Goal: Transaction & Acquisition: Purchase product/service

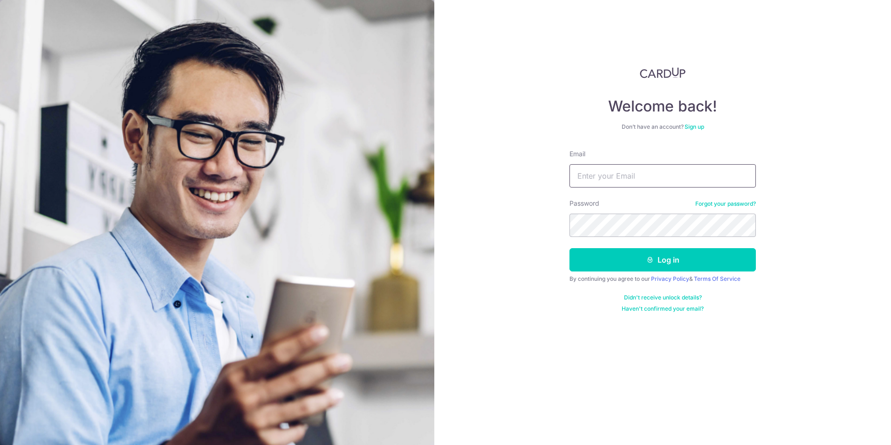
click at [644, 178] on input "Email" at bounding box center [662, 175] width 186 height 23
type input "adittoo@yahoo.com"
click at [569, 248] on button "Log in" at bounding box center [662, 259] width 186 height 23
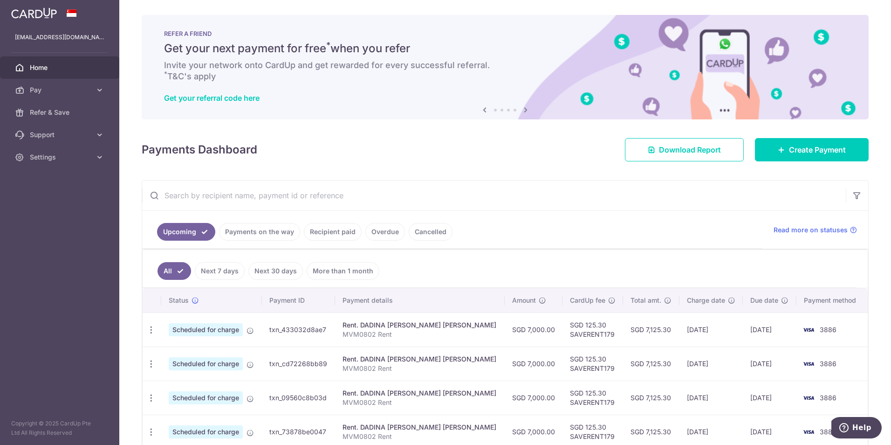
click at [525, 107] on icon at bounding box center [525, 110] width 11 height 12
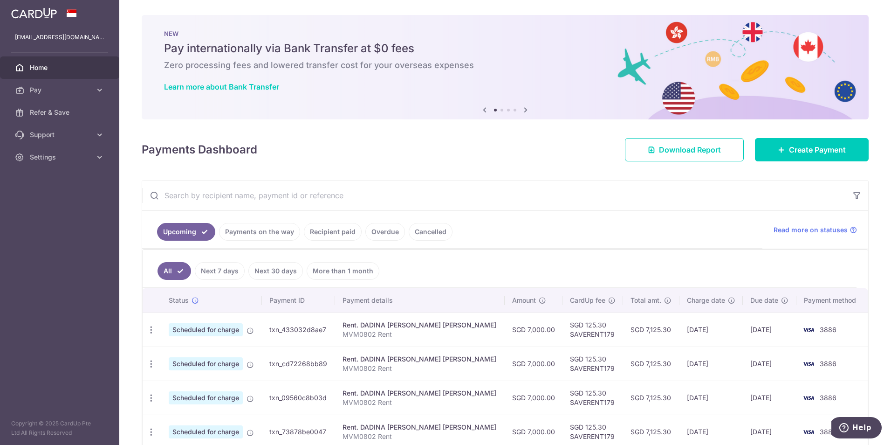
click at [525, 107] on icon at bounding box center [525, 110] width 11 height 12
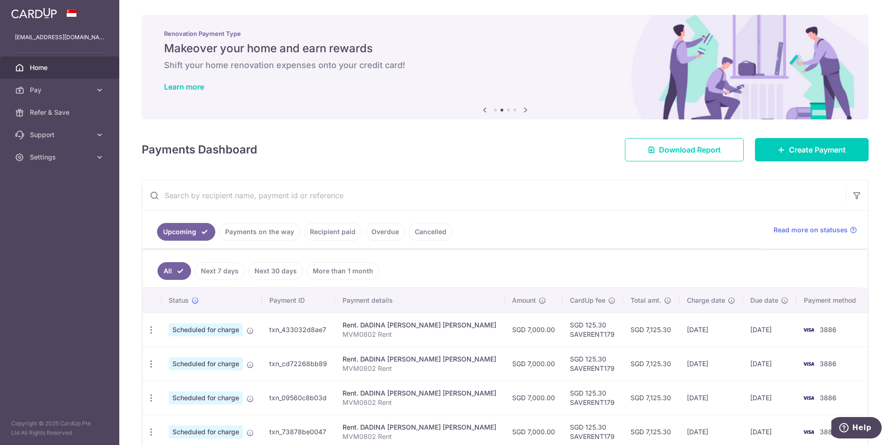
click at [525, 108] on icon at bounding box center [525, 110] width 11 height 12
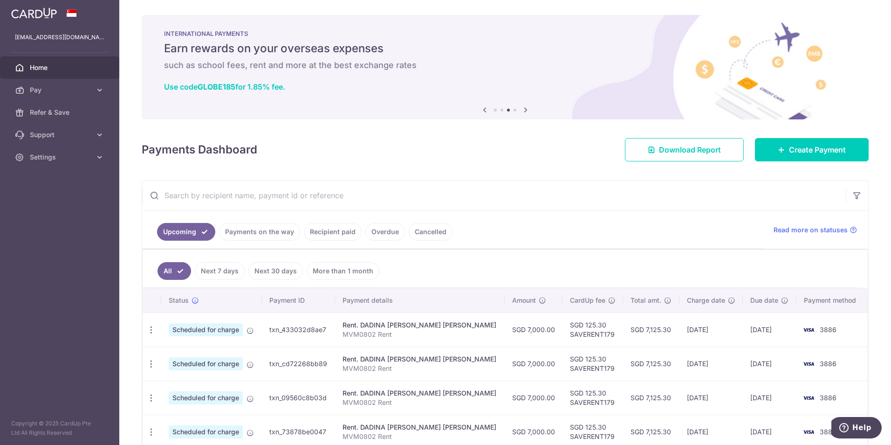
click at [525, 109] on icon at bounding box center [525, 110] width 11 height 12
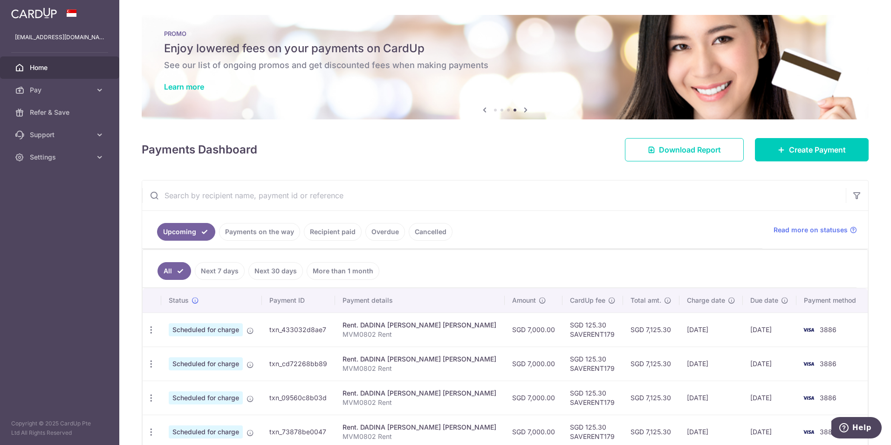
click at [185, 81] on div "PROMO Enjoy lowered fees on your payments on CardUp See our list of ongoing pro…" at bounding box center [505, 61] width 727 height 93
click at [186, 84] on link "Learn more" at bounding box center [184, 86] width 40 height 9
click at [794, 149] on span "Create Payment" at bounding box center [817, 149] width 57 height 11
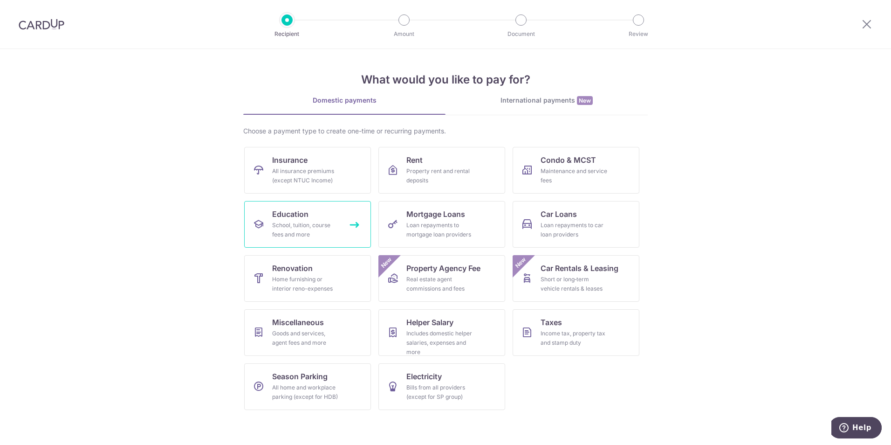
click at [287, 228] on div "School, tuition, course fees and more" at bounding box center [305, 229] width 67 height 19
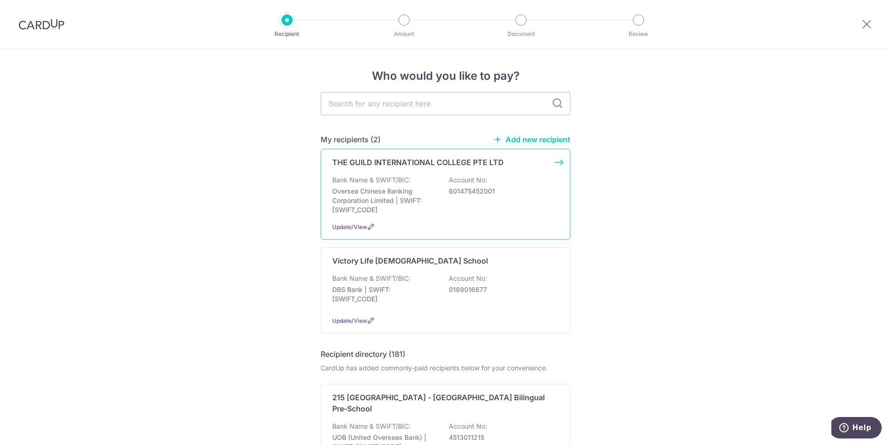
click at [555, 162] on div "THE GUILD INTERNATIONAL COLLEGE PTE LTD Bank Name & SWIFT/BIC: Oversea Chinese …" at bounding box center [446, 194] width 250 height 91
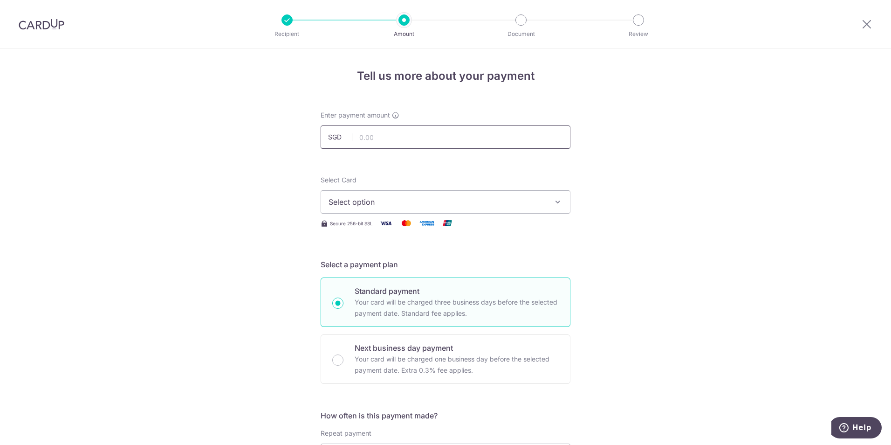
click at [415, 140] on input "text" at bounding box center [446, 136] width 250 height 23
type input "9,592.00"
type input "TGIC-2025-11485"
type input "OFF225"
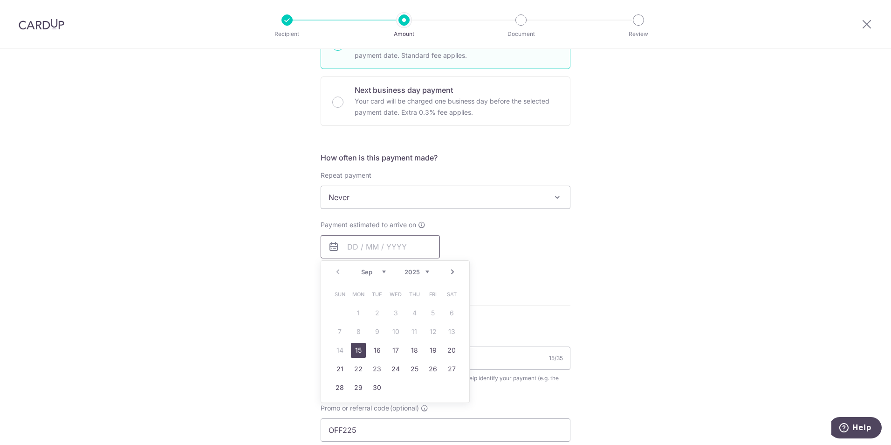
type input "9,592.00"
click at [555, 297] on form "Enter payment amount SGD 9,592.00 9592.00 Select Card Select option Add credit …" at bounding box center [446, 243] width 250 height 780
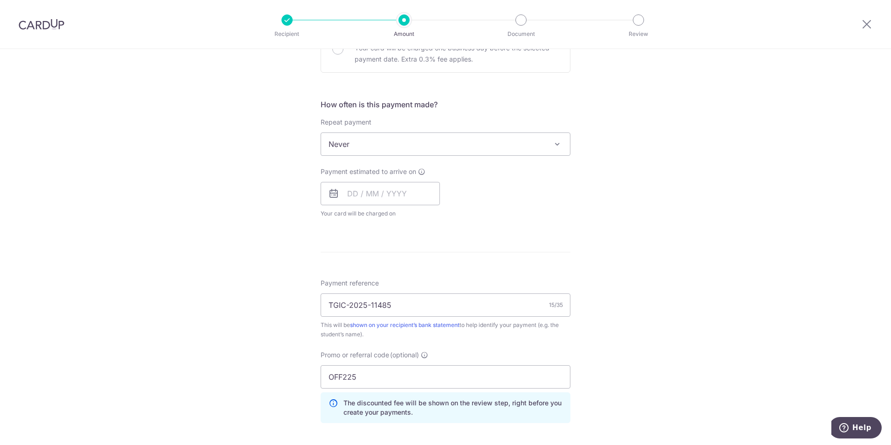
scroll to position [308, 0]
click at [393, 198] on input "text" at bounding box center [380, 196] width 119 height 23
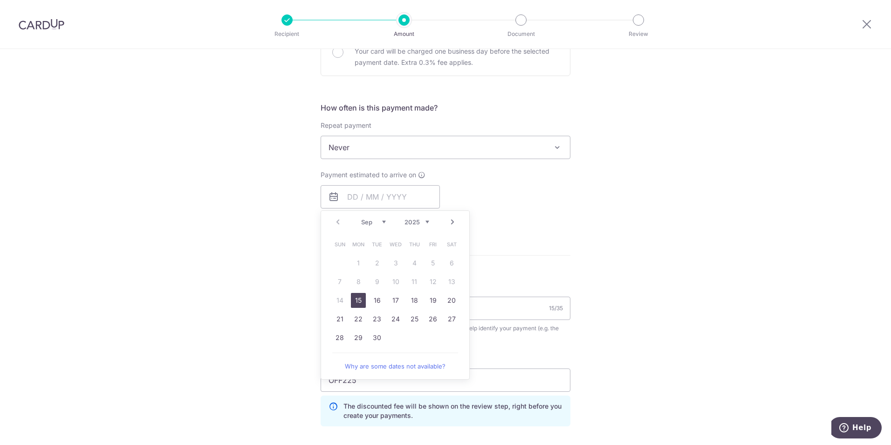
click at [356, 302] on link "15" at bounding box center [358, 300] width 15 height 15
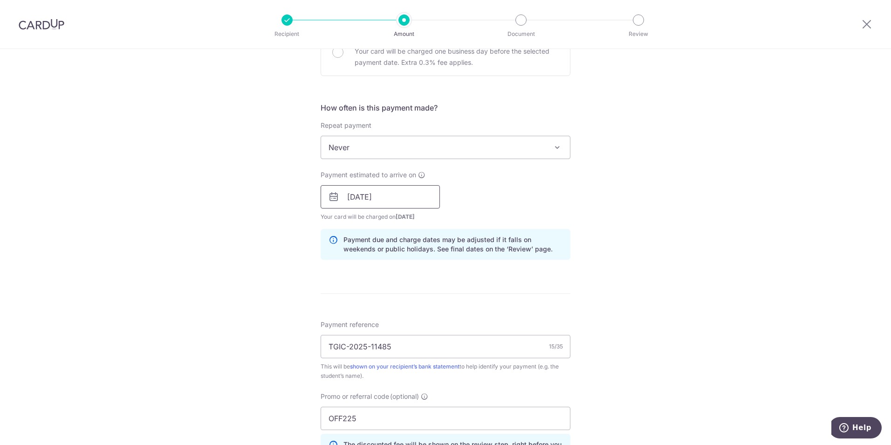
click at [420, 202] on input "15/09/2025" at bounding box center [380, 196] width 119 height 23
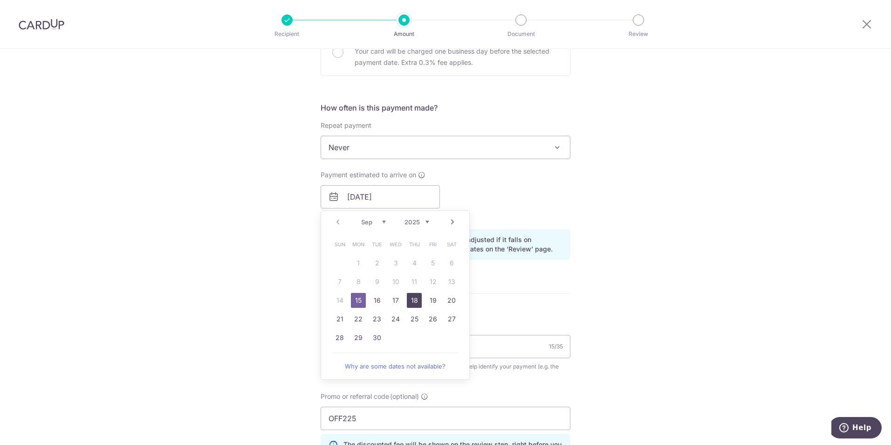
click at [413, 298] on link "18" at bounding box center [414, 300] width 15 height 15
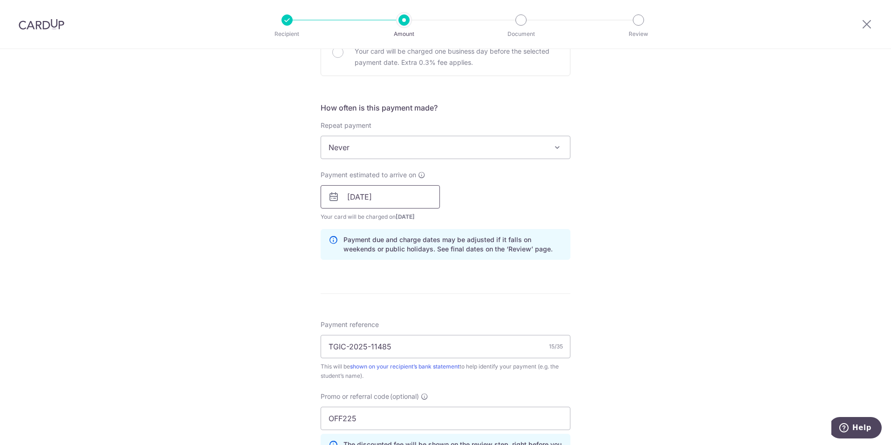
click at [399, 200] on input "18/09/2025" at bounding box center [380, 196] width 119 height 23
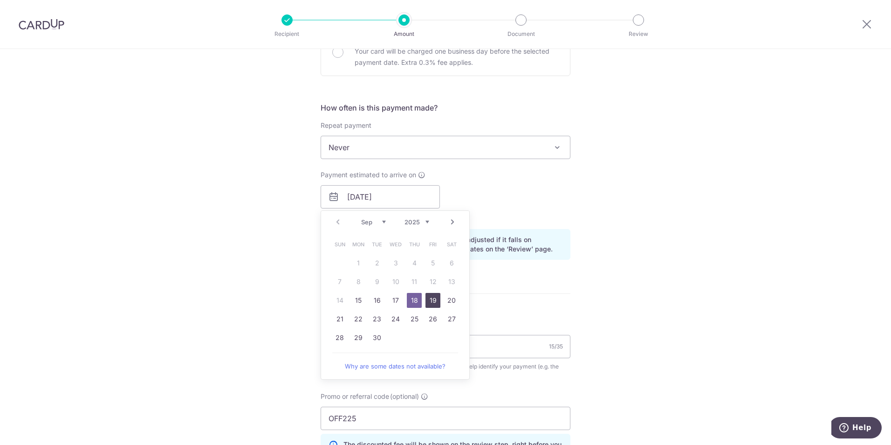
click at [433, 301] on link "19" at bounding box center [432, 300] width 15 height 15
type input "[DATE]"
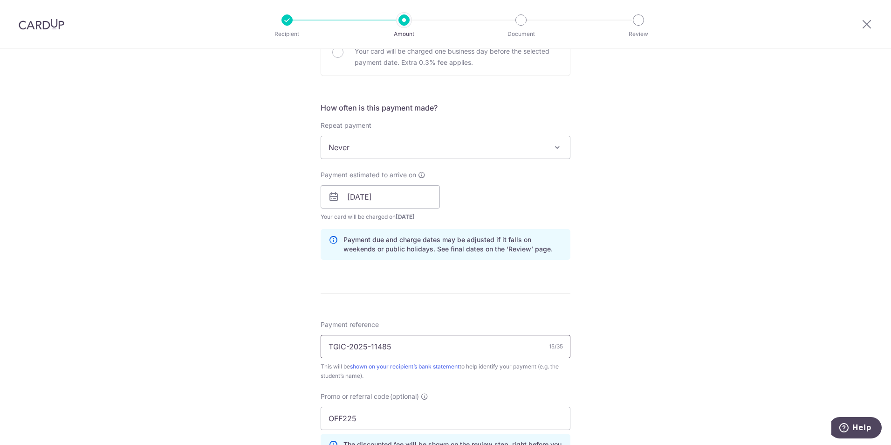
click at [404, 347] on input "TGIC-2025-11485" at bounding box center [446, 346] width 250 height 23
type input "TGIC-2025-11603"
click at [554, 291] on form "Enter payment amount SGD 9,592.00 9592.00 Select Card Select option Add credit …" at bounding box center [446, 212] width 250 height 818
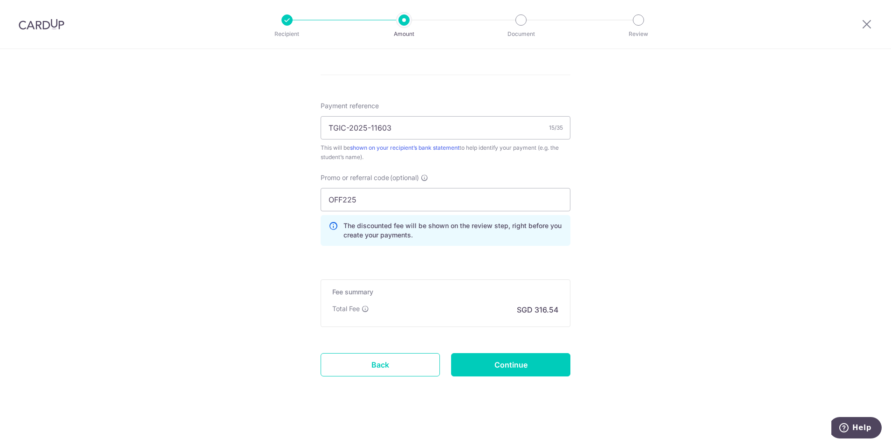
scroll to position [527, 0]
click at [518, 363] on input "Continue" at bounding box center [510, 362] width 119 height 23
type input "Create Schedule"
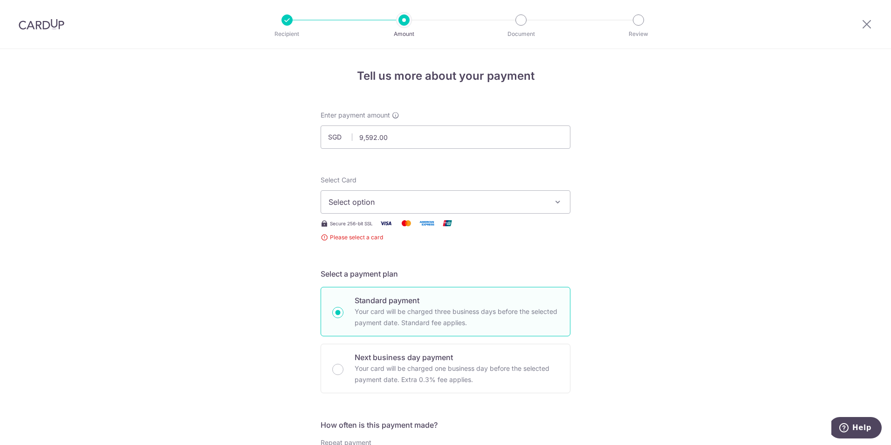
click at [382, 199] on span "Select option" at bounding box center [437, 201] width 217 height 11
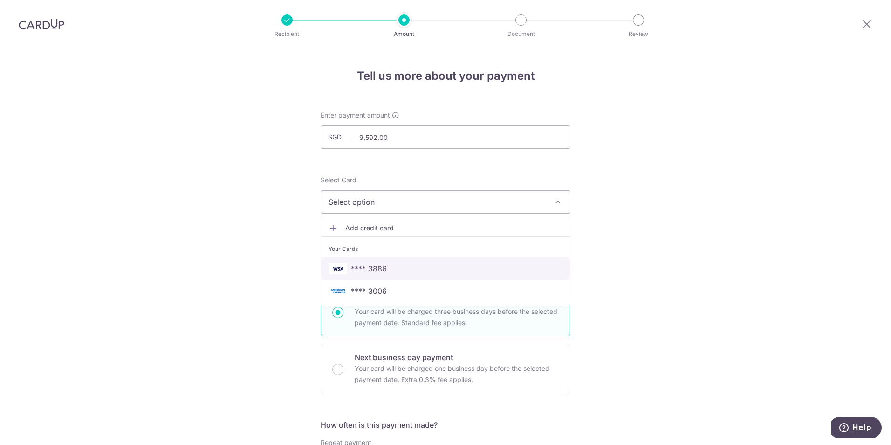
click at [390, 265] on span "**** 3886" at bounding box center [446, 268] width 234 height 11
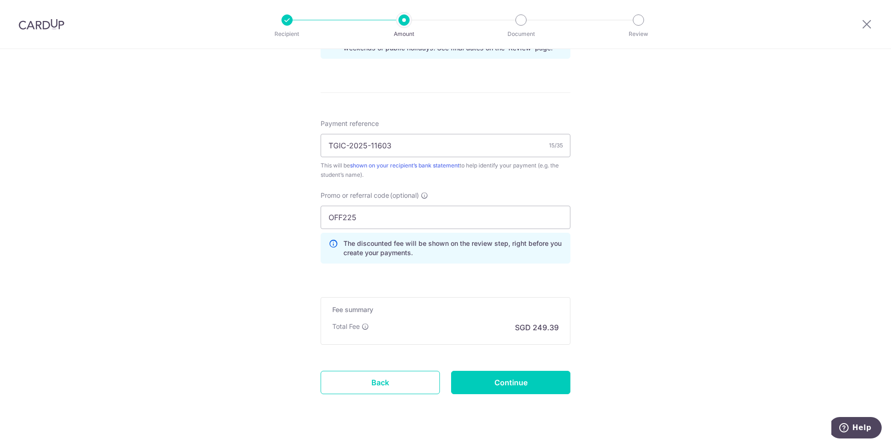
scroll to position [517, 0]
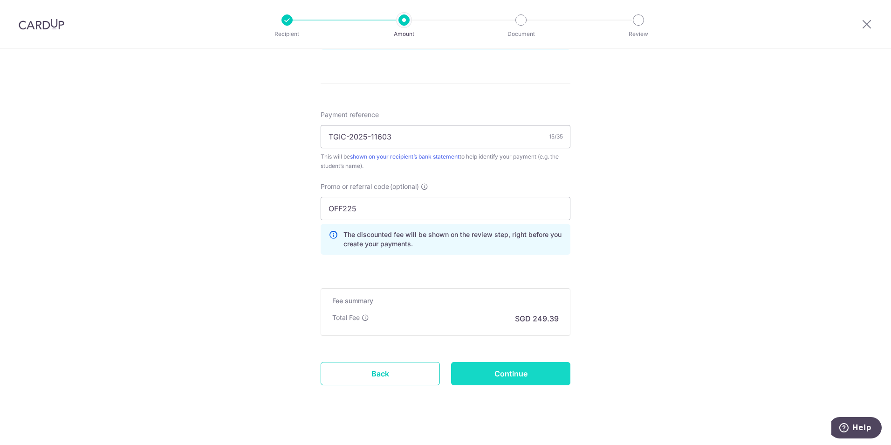
click at [537, 379] on input "Continue" at bounding box center [510, 373] width 119 height 23
type input "Create Schedule"
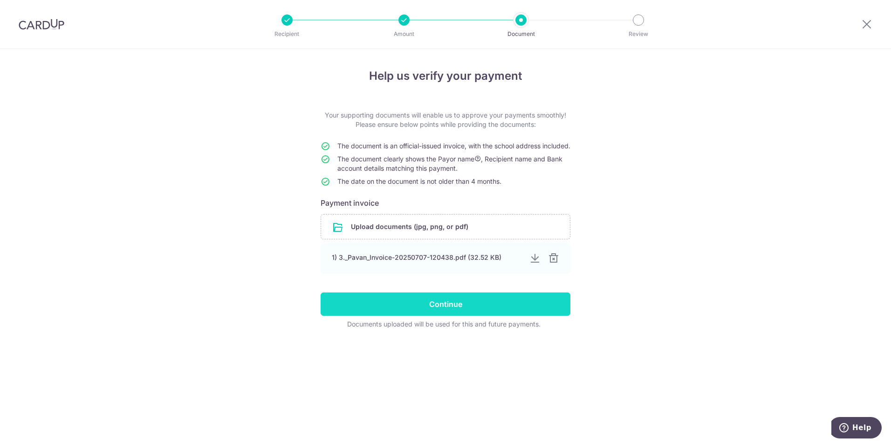
click at [555, 264] on div at bounding box center [553, 258] width 11 height 11
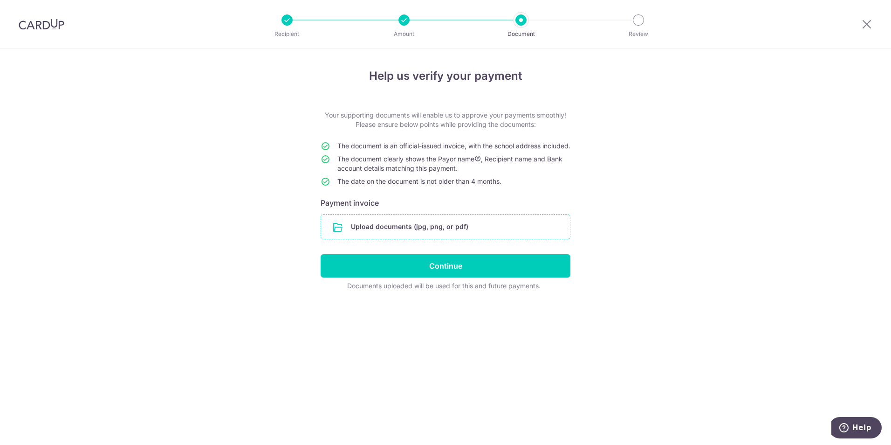
click at [425, 233] on input "file" at bounding box center [445, 226] width 249 height 24
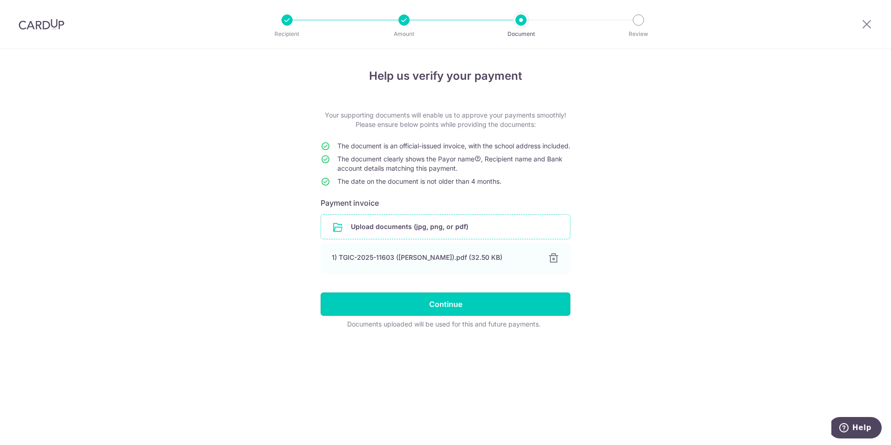
click at [453, 314] on input "Continue" at bounding box center [446, 303] width 250 height 23
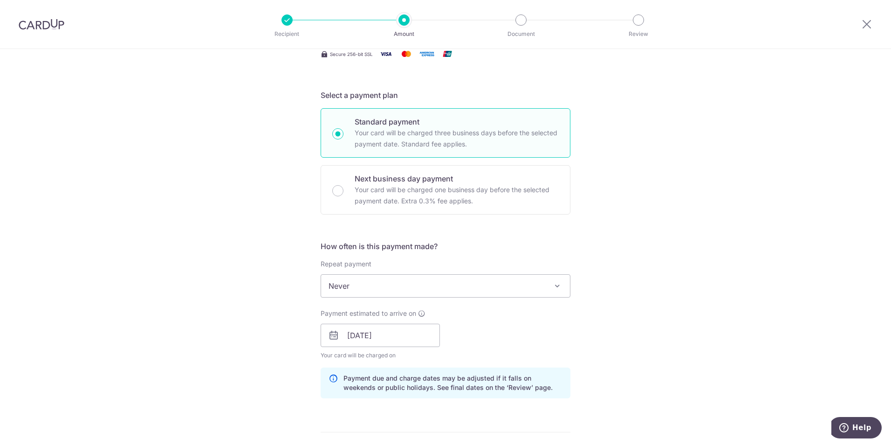
scroll to position [172, 0]
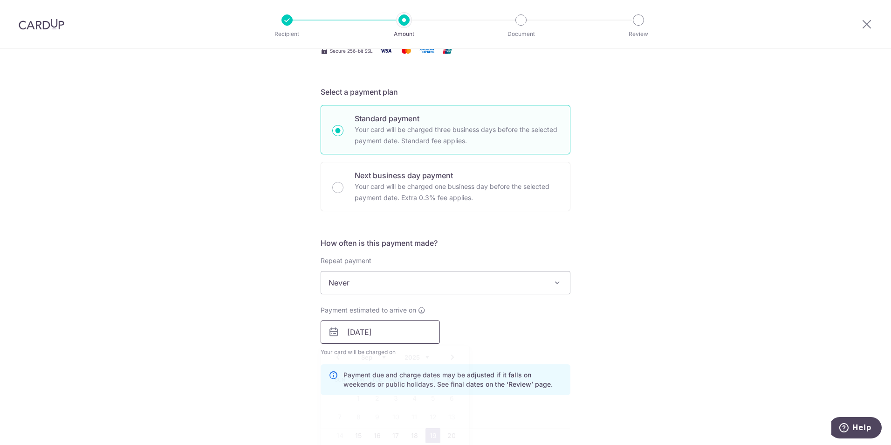
click at [397, 335] on input "19/09/2025" at bounding box center [380, 331] width 119 height 23
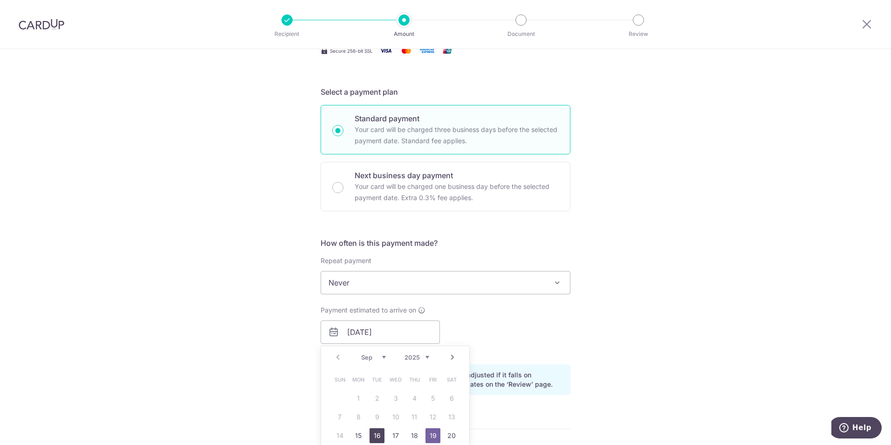
click at [379, 439] on link "16" at bounding box center [377, 435] width 15 height 15
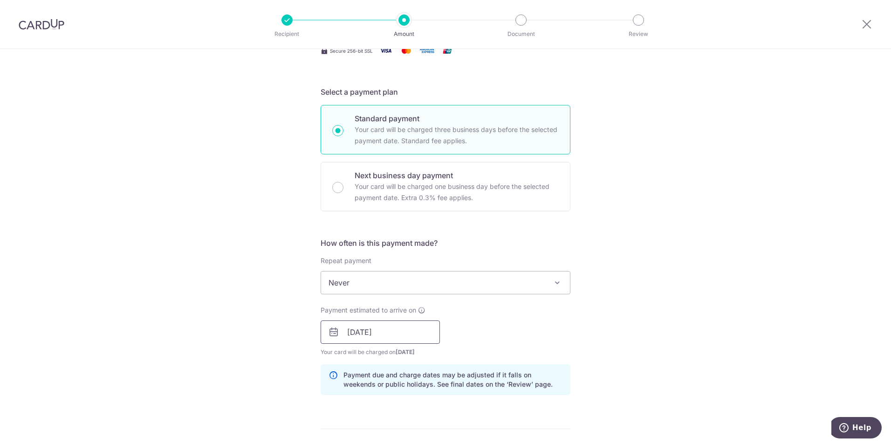
click at [398, 333] on input "16/09/2025" at bounding box center [380, 331] width 119 height 23
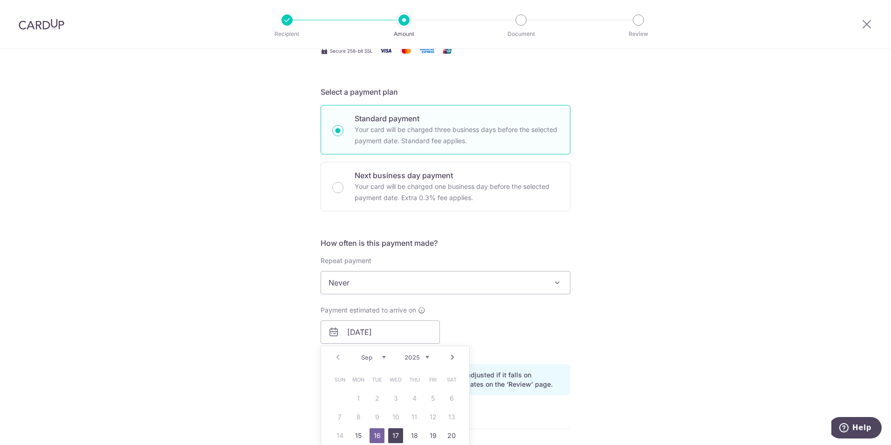
click at [392, 434] on link "17" at bounding box center [395, 435] width 15 height 15
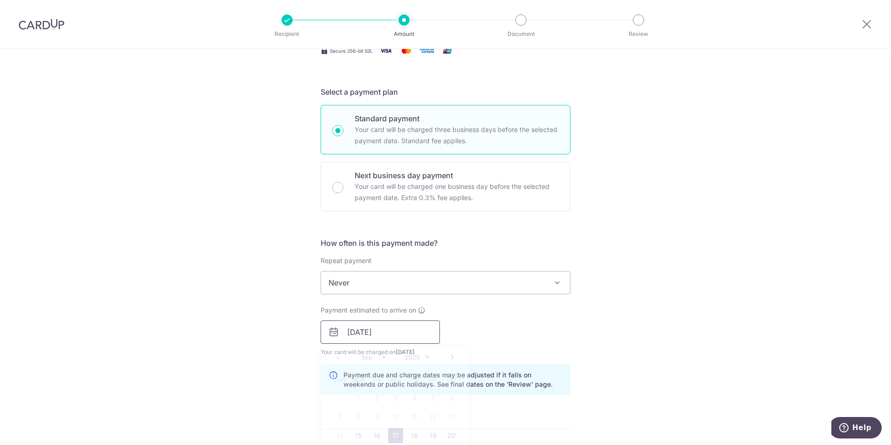
click at [391, 334] on input "17/09/2025" at bounding box center [380, 331] width 119 height 23
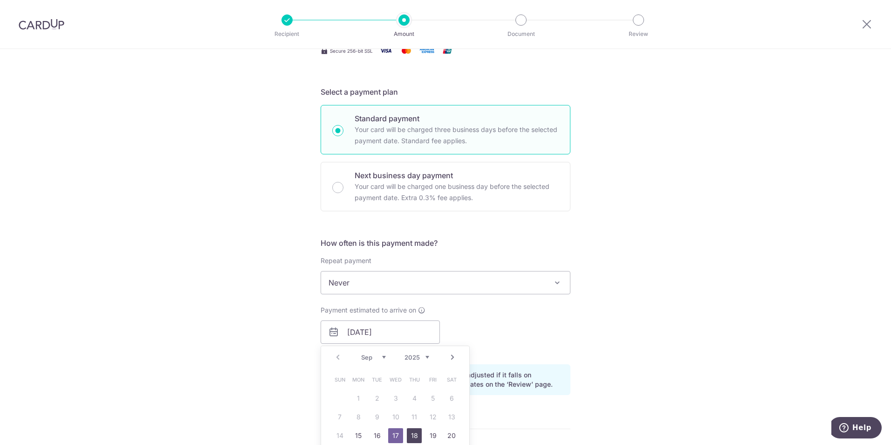
click at [411, 435] on link "18" at bounding box center [414, 435] width 15 height 15
type input "18/09/2025"
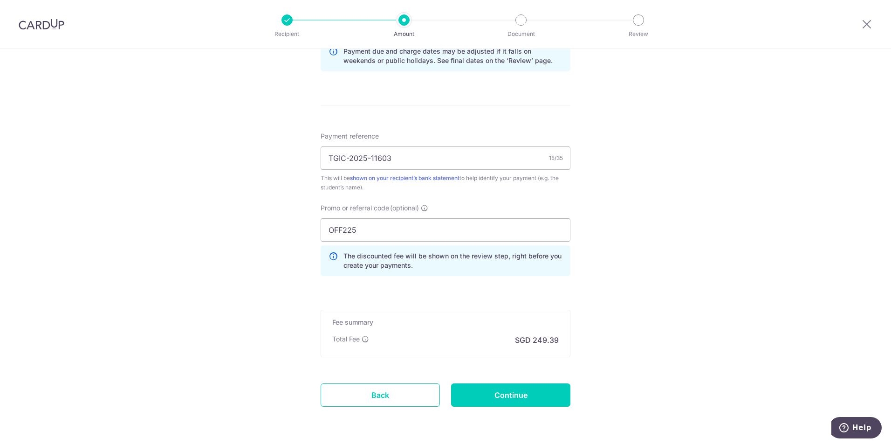
scroll to position [527, 0]
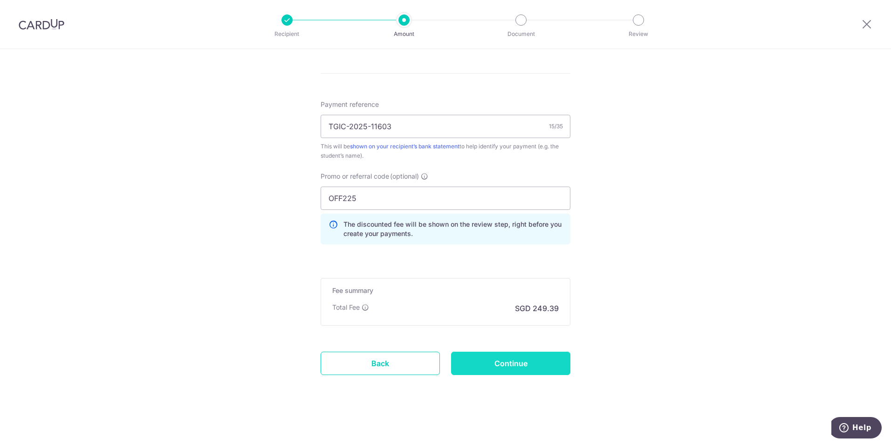
click at [496, 370] on input "Continue" at bounding box center [510, 362] width 119 height 23
type input "Update Schedule"
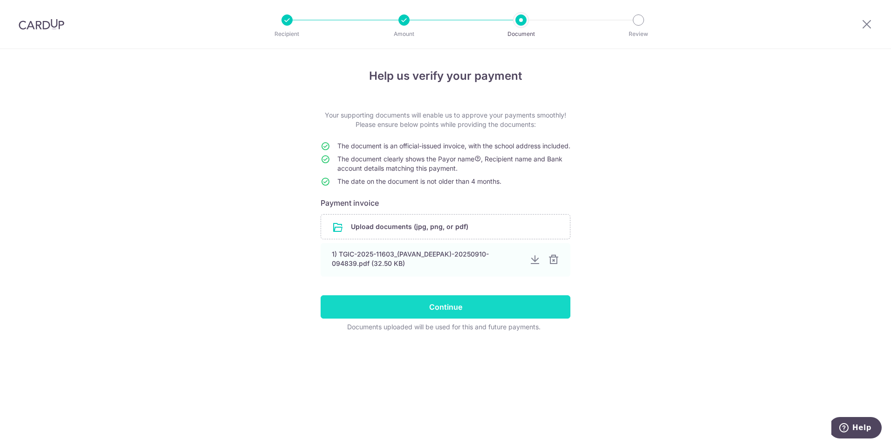
click at [443, 318] on input "Continue" at bounding box center [446, 306] width 250 height 23
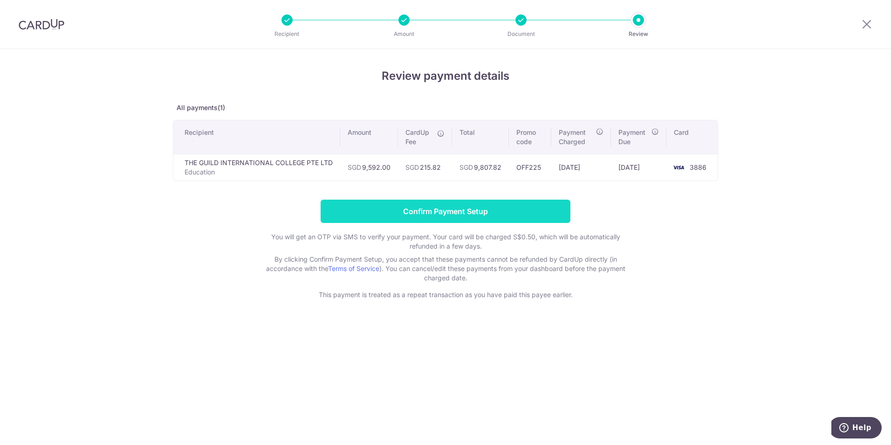
click at [466, 213] on input "Confirm Payment Setup" at bounding box center [446, 210] width 250 height 23
